Goal: Task Accomplishment & Management: Manage account settings

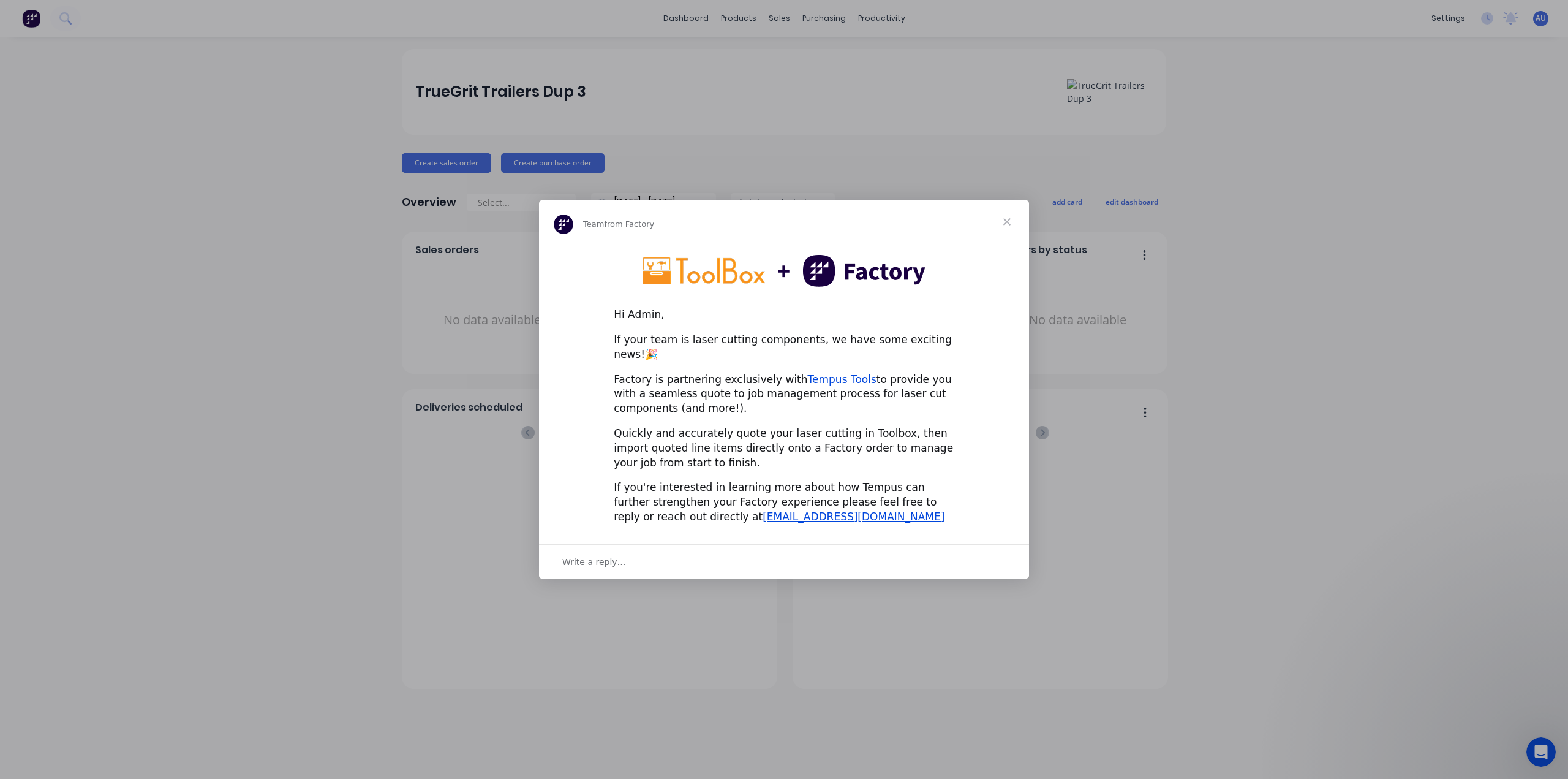
click at [1007, 231] on span "Close" at bounding box center [1006, 222] width 44 height 44
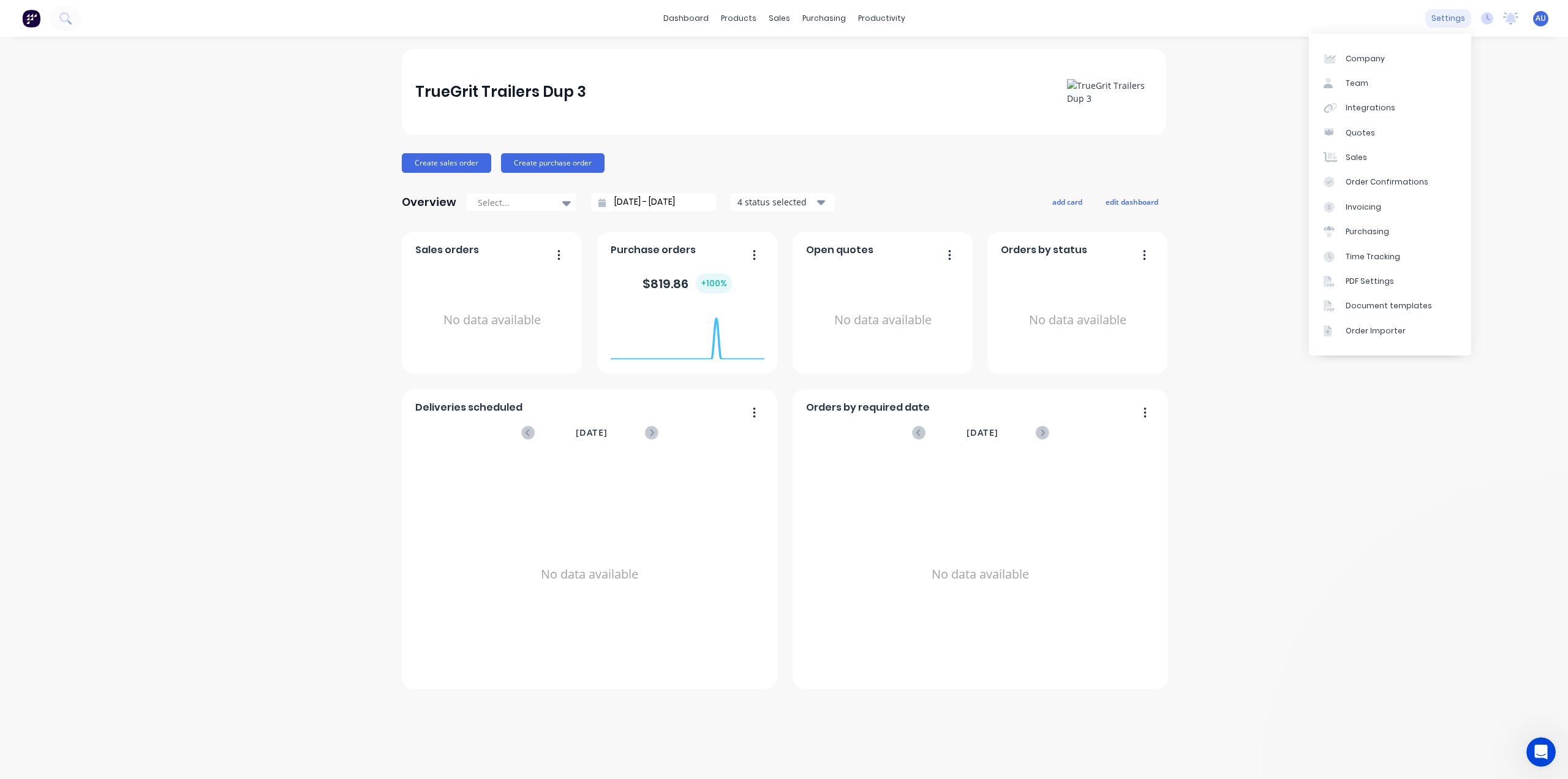
click at [1453, 18] on div "settings" at bounding box center [1448, 18] width 46 height 18
click at [1404, 64] on link "Company" at bounding box center [1389, 58] width 162 height 24
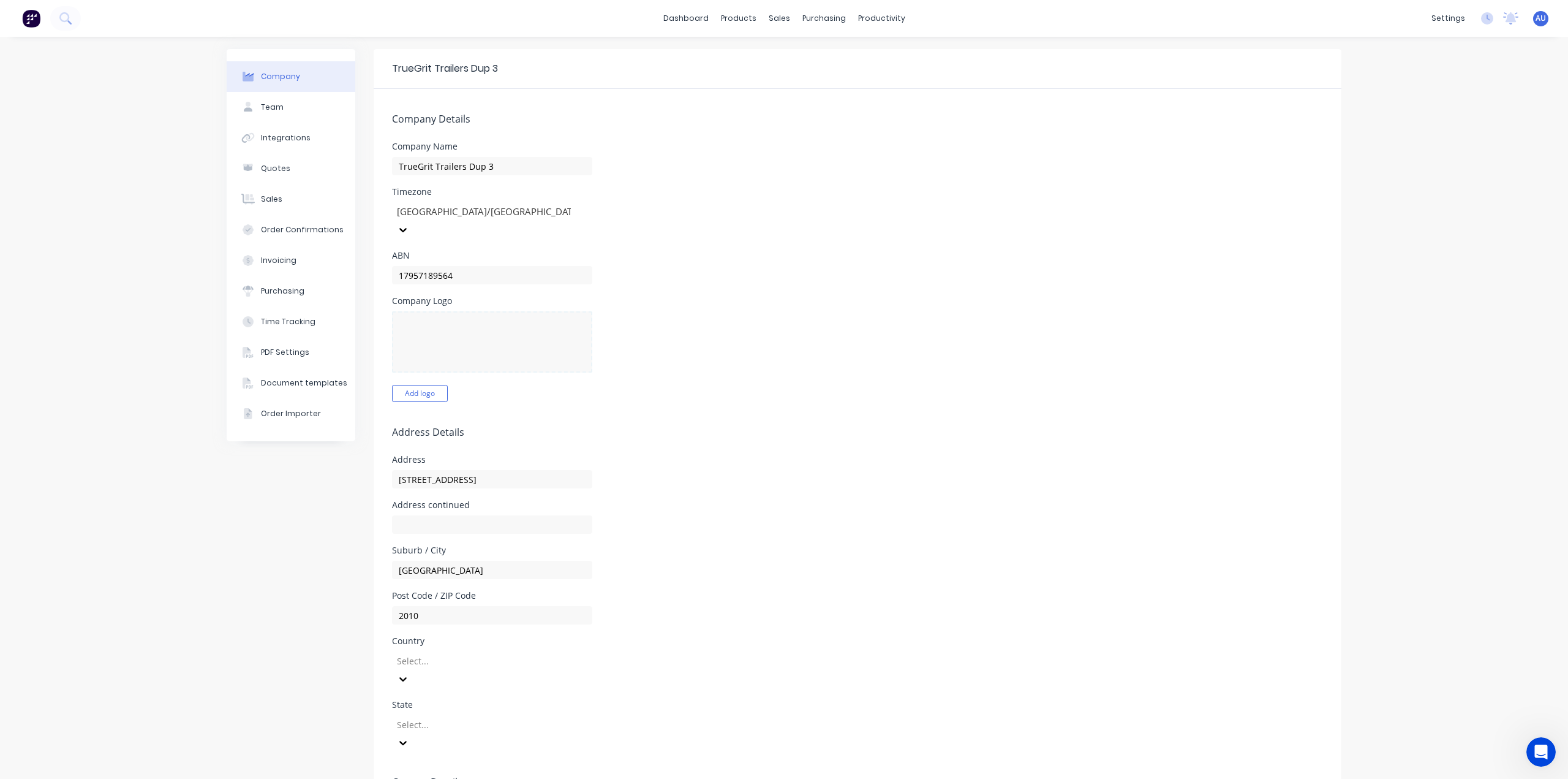
select select "AU"
click at [1447, 22] on div "settings" at bounding box center [1448, 18] width 46 height 18
click at [1412, 83] on link "Team" at bounding box center [1380, 83] width 162 height 24
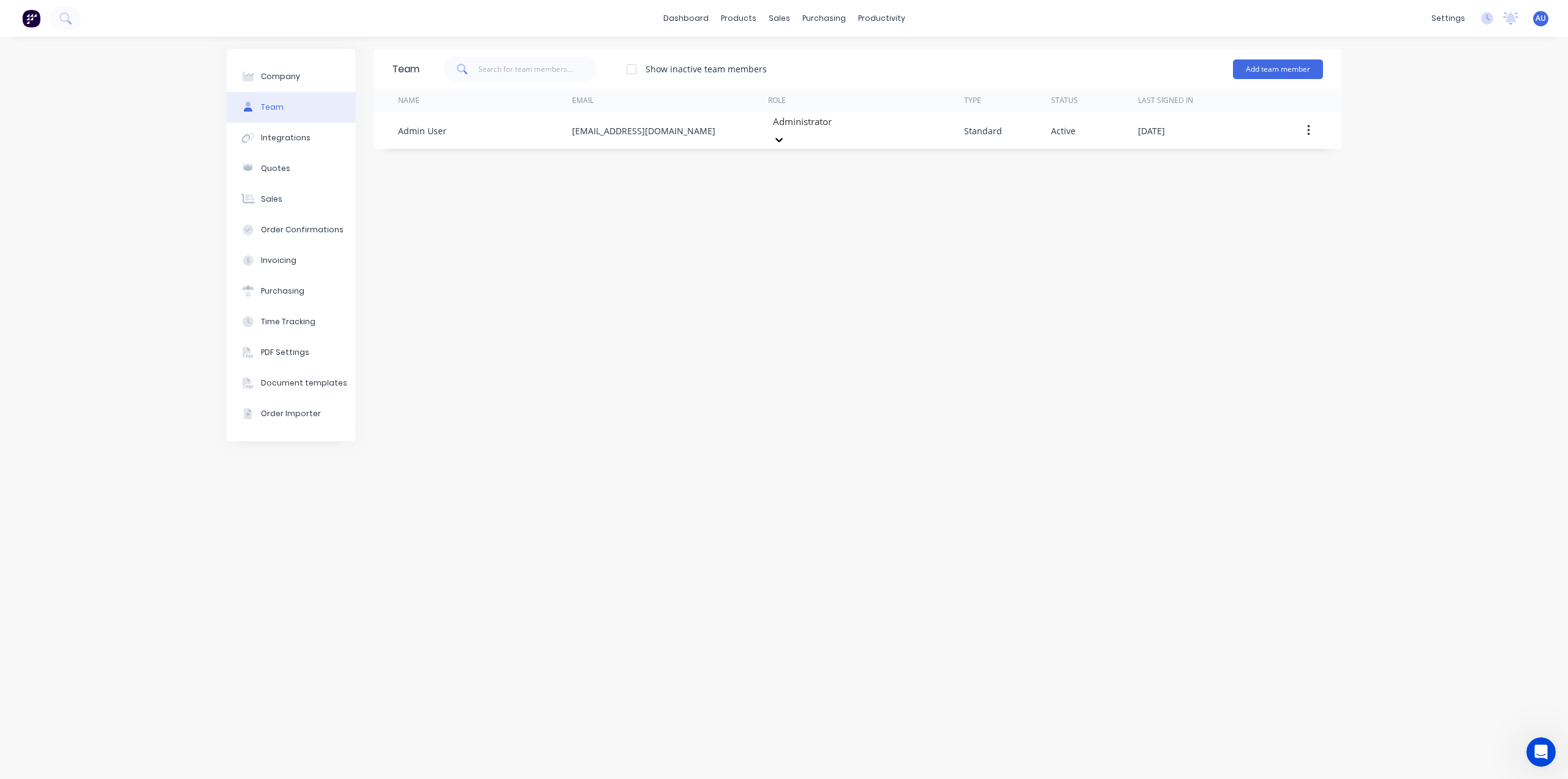
click at [726, 300] on div "Team Show inactive team members Add team member Name Email Role Type Status Las…" at bounding box center [857, 407] width 968 height 717
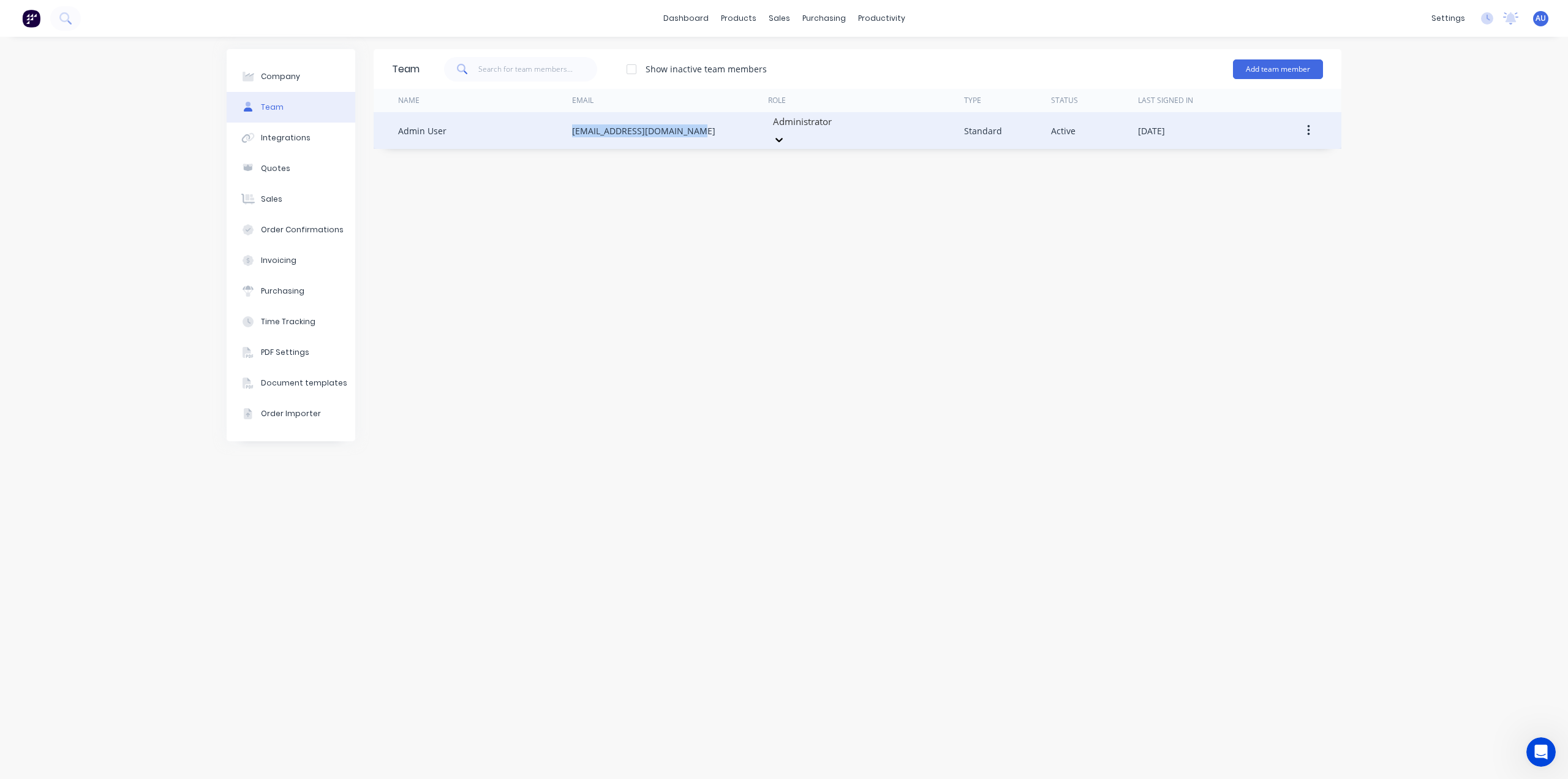
drag, startPoint x: 684, startPoint y: 127, endPoint x: 575, endPoint y: 128, distance: 109.0
click at [575, 128] on div "omar+trailers2@factory.app" at bounding box center [669, 130] width 196 height 37
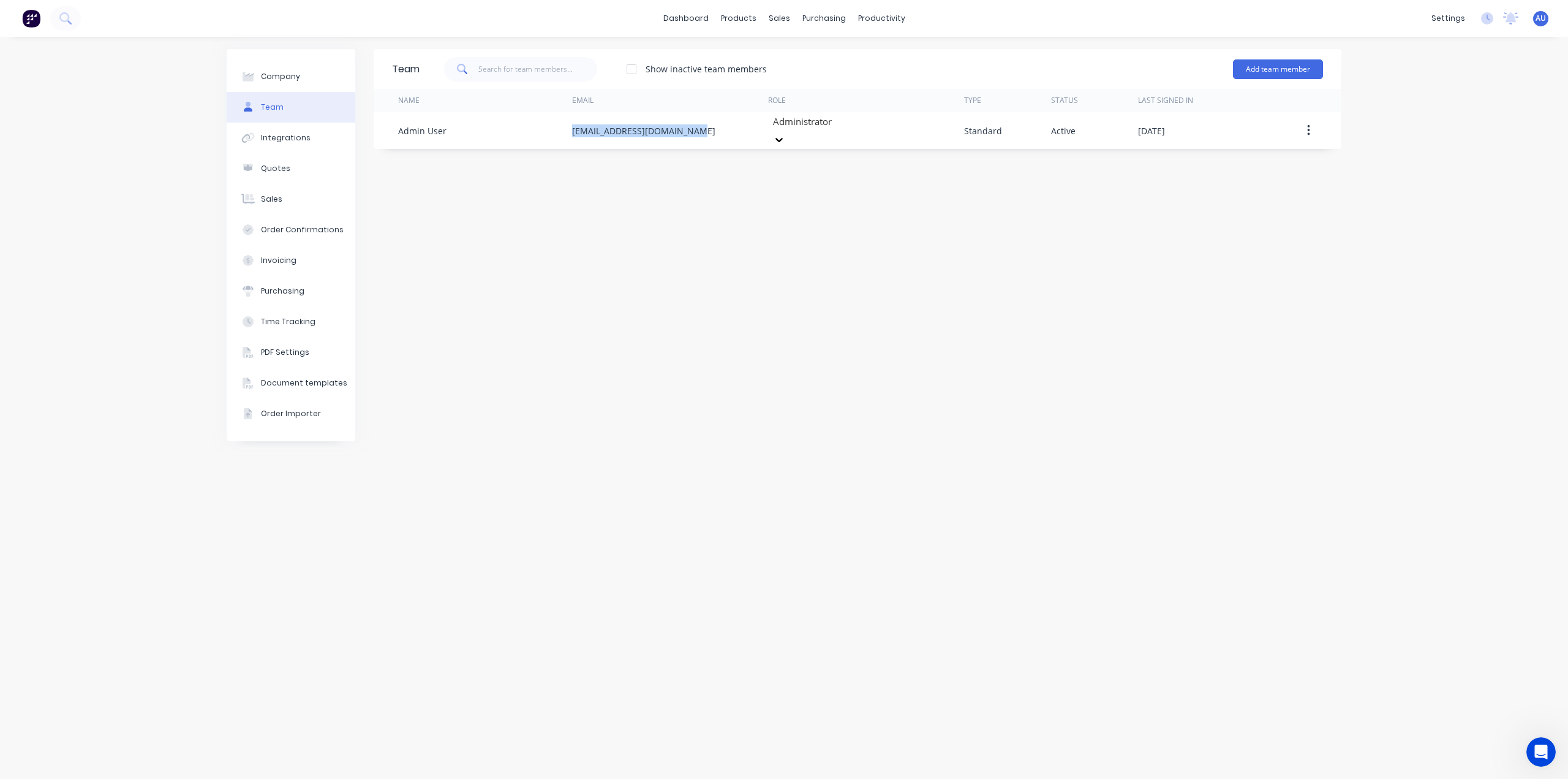
copy div "omar+trailers2@factory.app"
click at [735, 315] on div "Team Show inactive team members Add team member Name Email Role Type Status Las…" at bounding box center [857, 407] width 968 height 717
click at [302, 82] on button "Company" at bounding box center [291, 76] width 129 height 31
select select "AU"
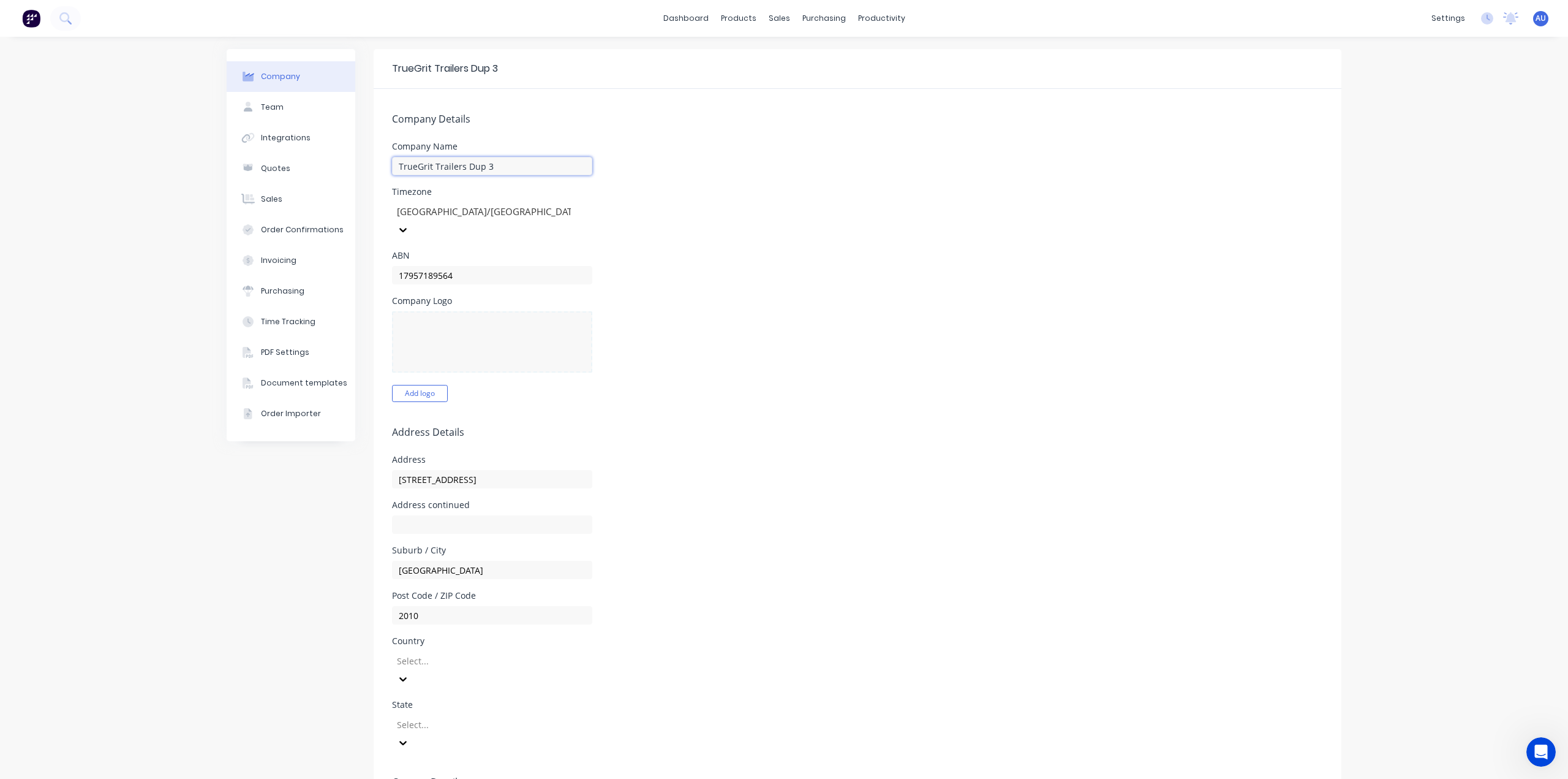
click at [503, 168] on input "TrueGrit Trailers Dup 3" at bounding box center [492, 165] width 201 height 18
type input "TrueGrit Trailers"
click at [891, 342] on div "Company Logo Add logo" at bounding box center [857, 348] width 931 height 105
click at [675, 23] on link "dashboard" at bounding box center [686, 18] width 58 height 18
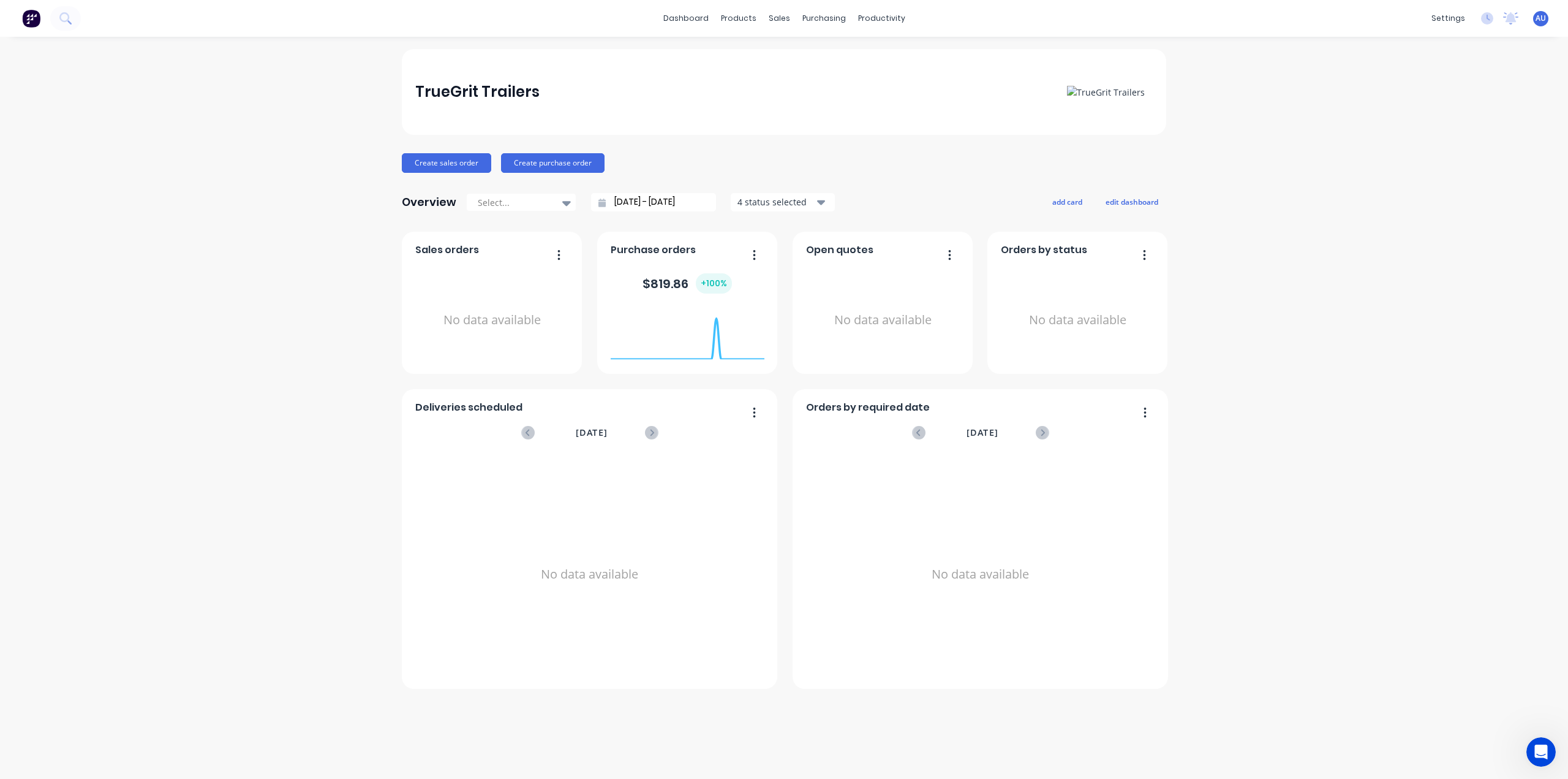
click at [236, 282] on div "TrueGrit Trailers Create sales order Create purchase order Overview Select... 0…" at bounding box center [784, 407] width 1568 height 717
click at [1338, 384] on div "TrueGrit Trailers Create sales order Create purchase order Overview Select... 0…" at bounding box center [784, 407] width 1568 height 717
click at [1320, 374] on div "TrueGrit Trailers Create sales order Create purchase order Overview Select... 0…" at bounding box center [784, 407] width 1568 height 717
click at [796, 50] on link "Sales Orders" at bounding box center [843, 58] width 162 height 24
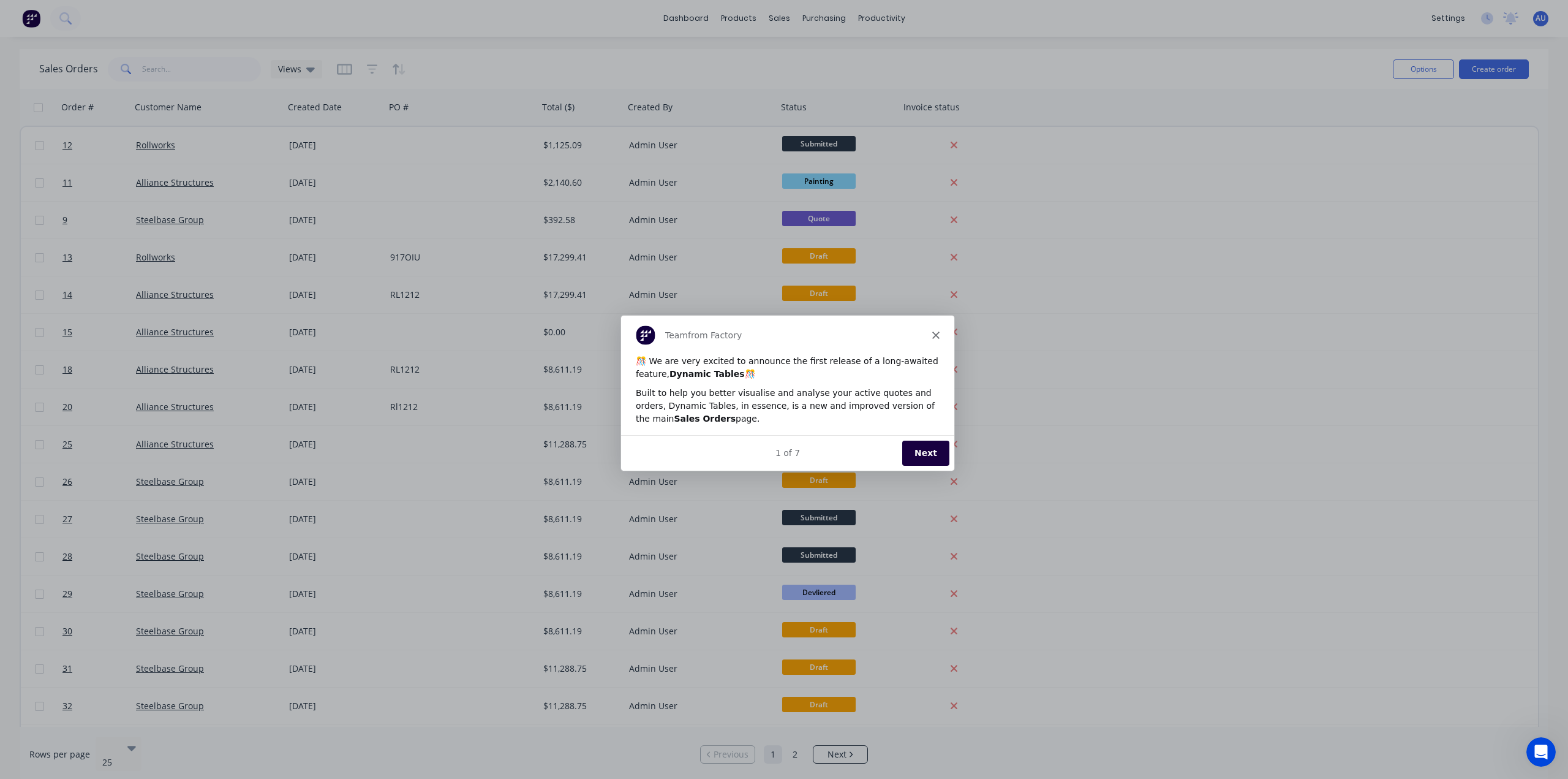
click at [936, 453] on button "Next" at bounding box center [925, 452] width 47 height 25
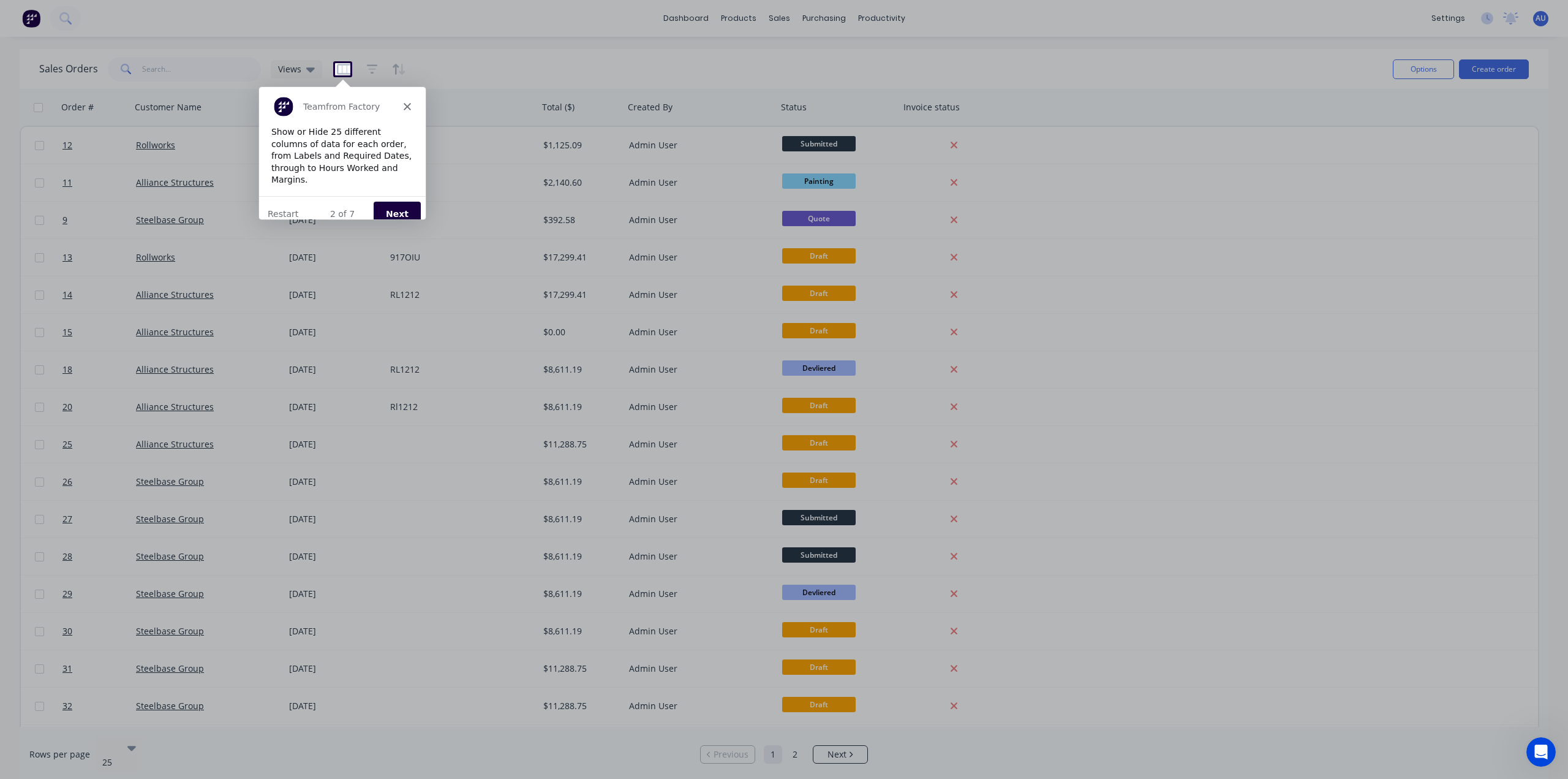
click at [403, 106] on icon "Close" at bounding box center [407, 105] width 7 height 7
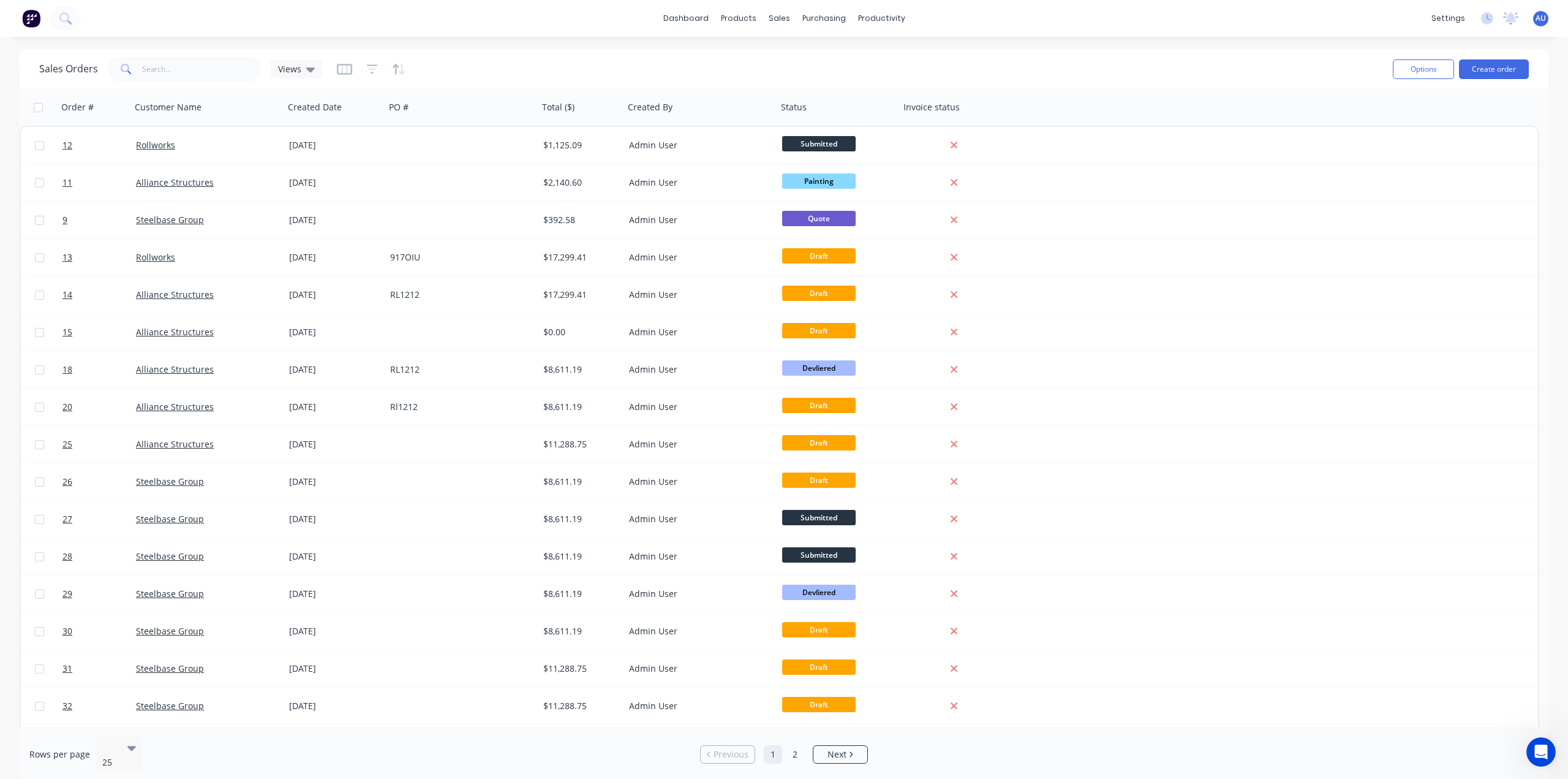
click at [581, 71] on div "Sales Orders Views" at bounding box center [711, 69] width 1344 height 30
click at [579, 68] on div "Sales Orders Views" at bounding box center [711, 69] width 1344 height 30
click at [89, 114] on div "Order #" at bounding box center [91, 107] width 60 height 24
click at [108, 110] on icon "button" at bounding box center [112, 107] width 11 height 9
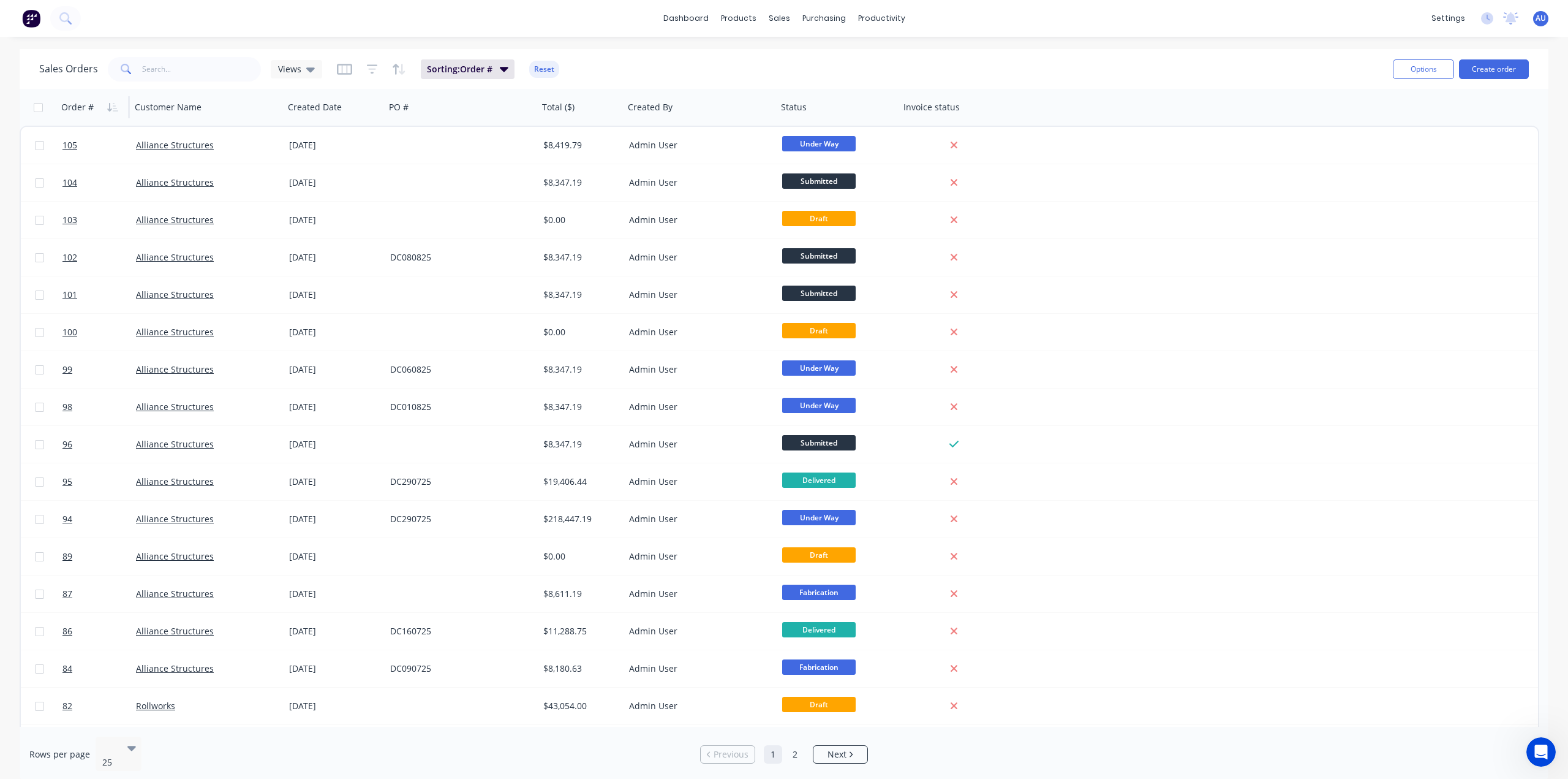
click at [108, 110] on icon "button" at bounding box center [112, 107] width 11 height 9
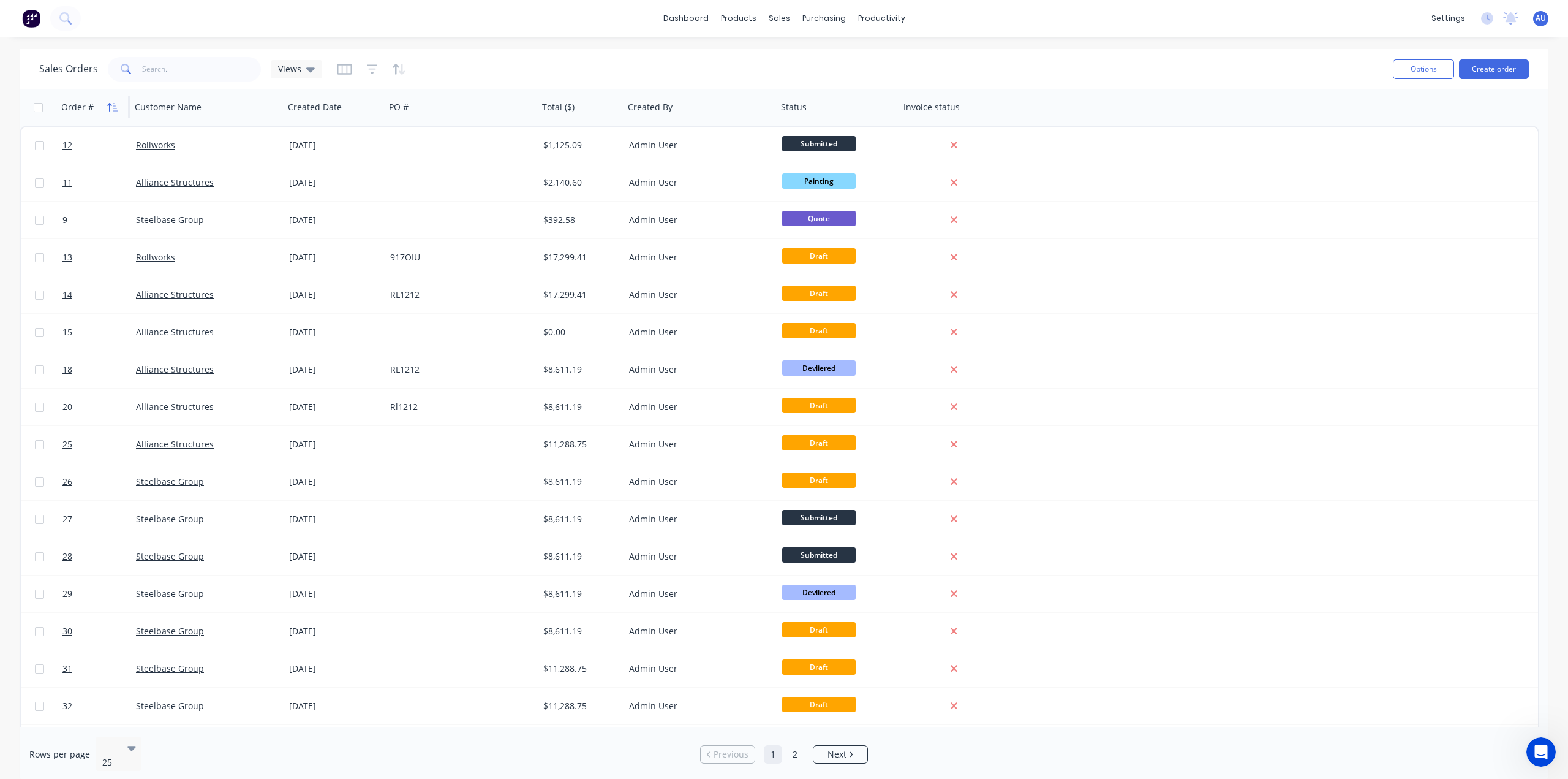
click at [119, 108] on button "button" at bounding box center [112, 107] width 18 height 18
click at [601, 74] on div "Sales Orders Views Sorting: Order # Reset" at bounding box center [711, 69] width 1344 height 30
click at [310, 71] on icon at bounding box center [310, 69] width 9 height 14
click at [342, 171] on button "None (Default)" at bounding box center [344, 174] width 140 height 14
click at [478, 67] on div "Sales Orders Views" at bounding box center [711, 69] width 1344 height 30
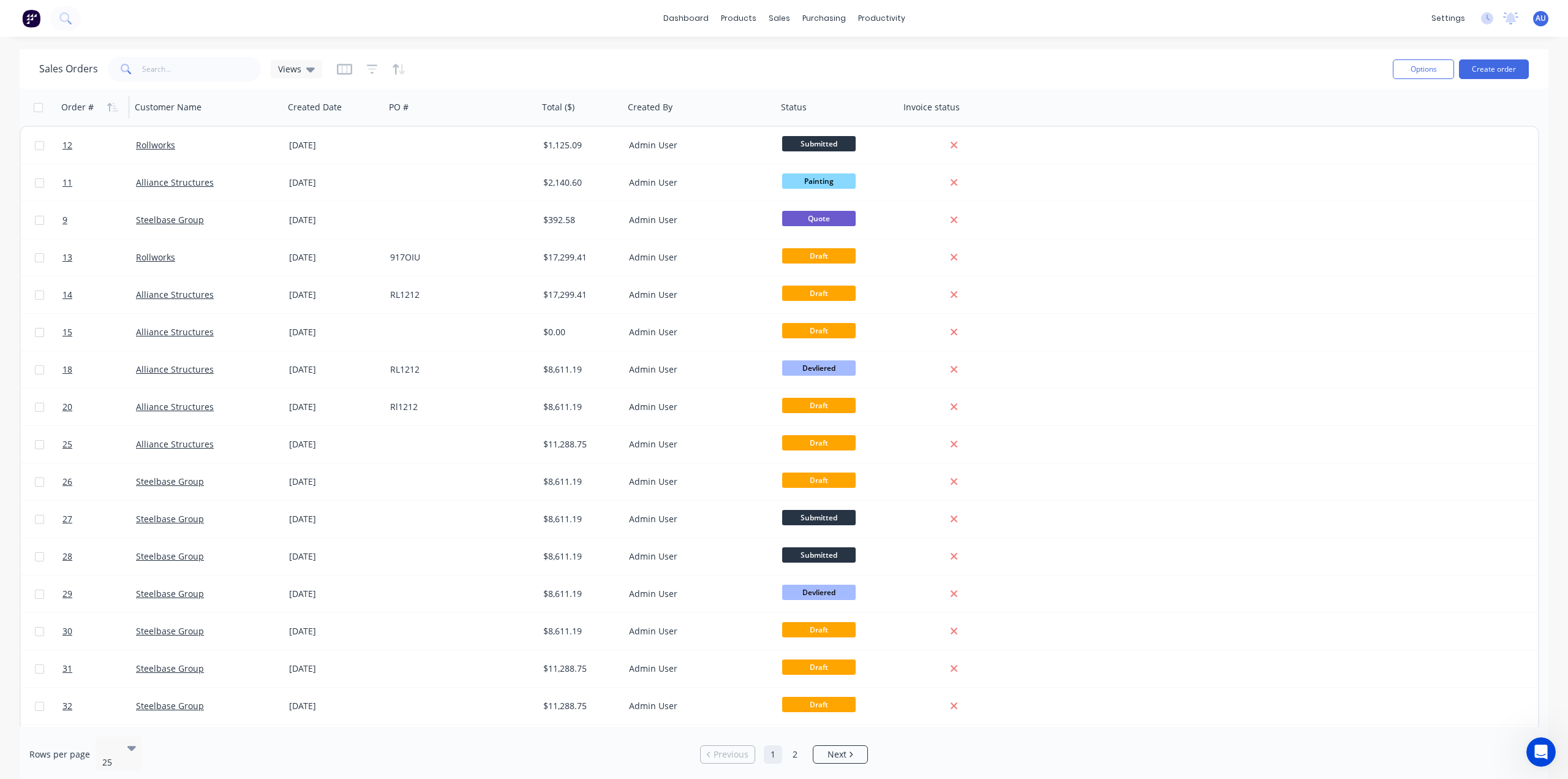
click at [634, 66] on div "Sales Orders Views" at bounding box center [711, 69] width 1344 height 30
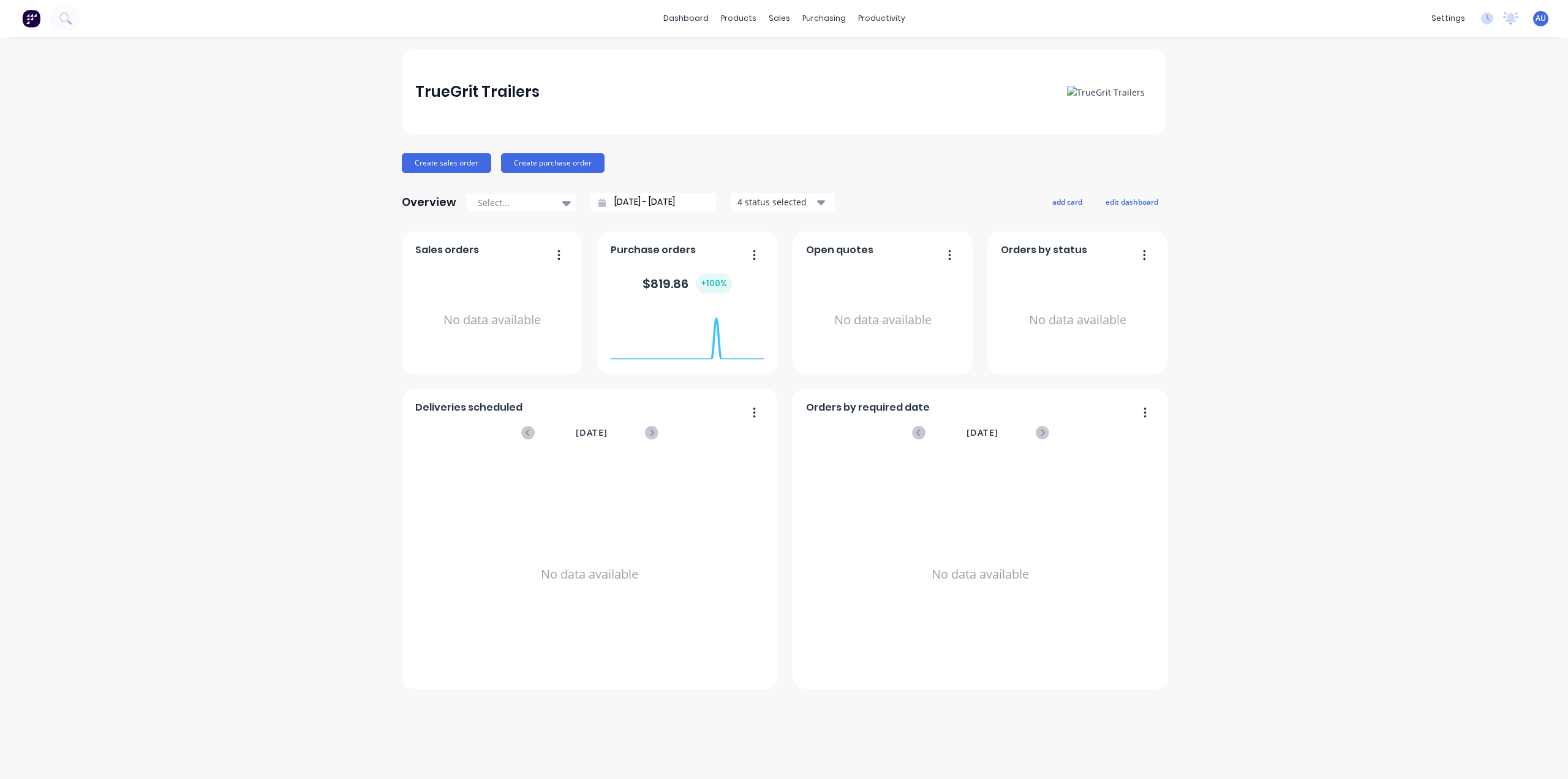
click at [1542, 18] on span "AU" at bounding box center [1540, 18] width 10 height 11
click at [1456, 156] on button "Sign out" at bounding box center [1464, 154] width 162 height 24
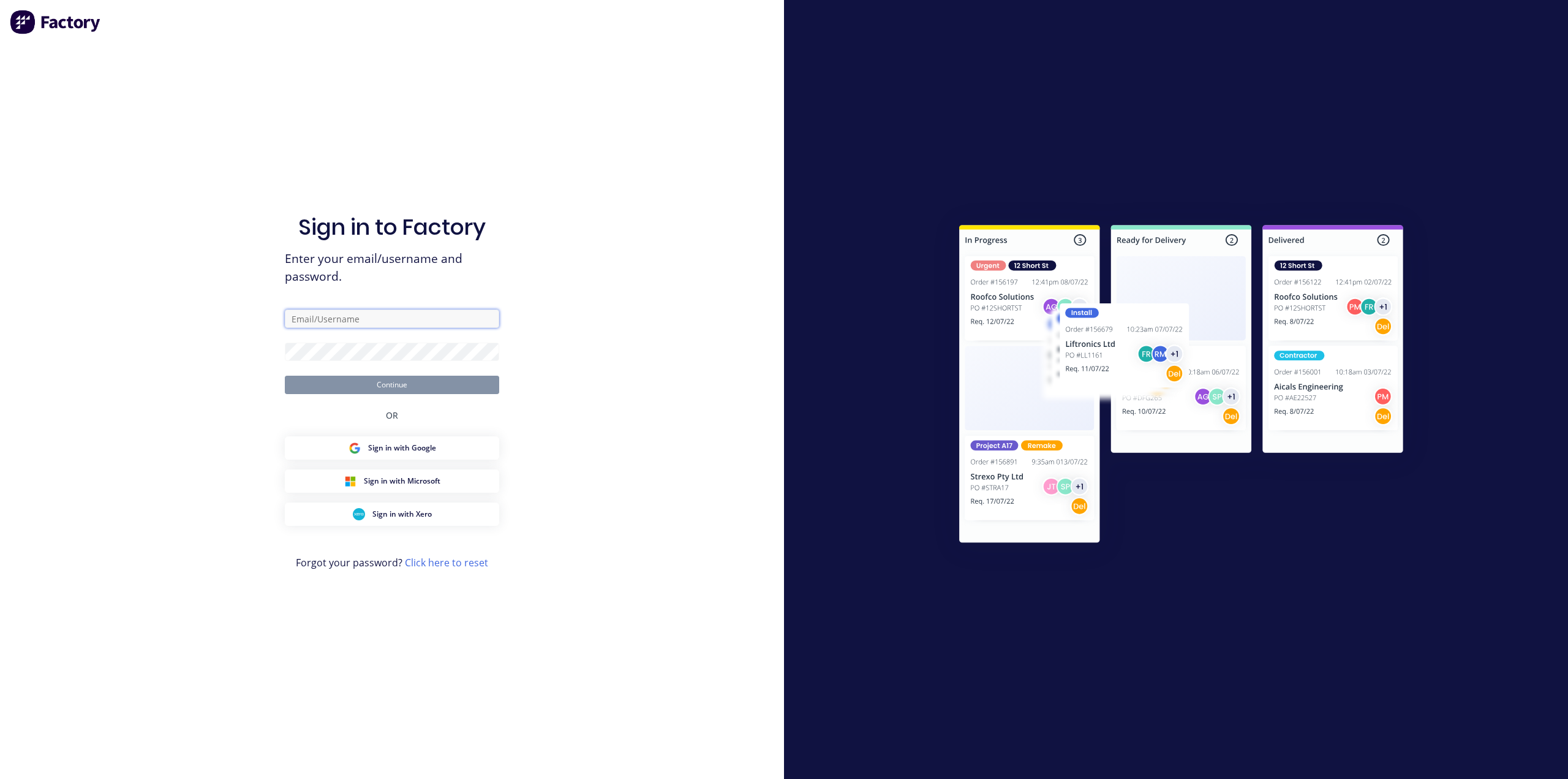
click at [370, 314] on input "text" at bounding box center [392, 318] width 214 height 18
click at [213, 353] on div "Sign in to Factory Enter your email/username and password. Continue OR Sign in …" at bounding box center [392, 389] width 784 height 779
